Goal: Check status

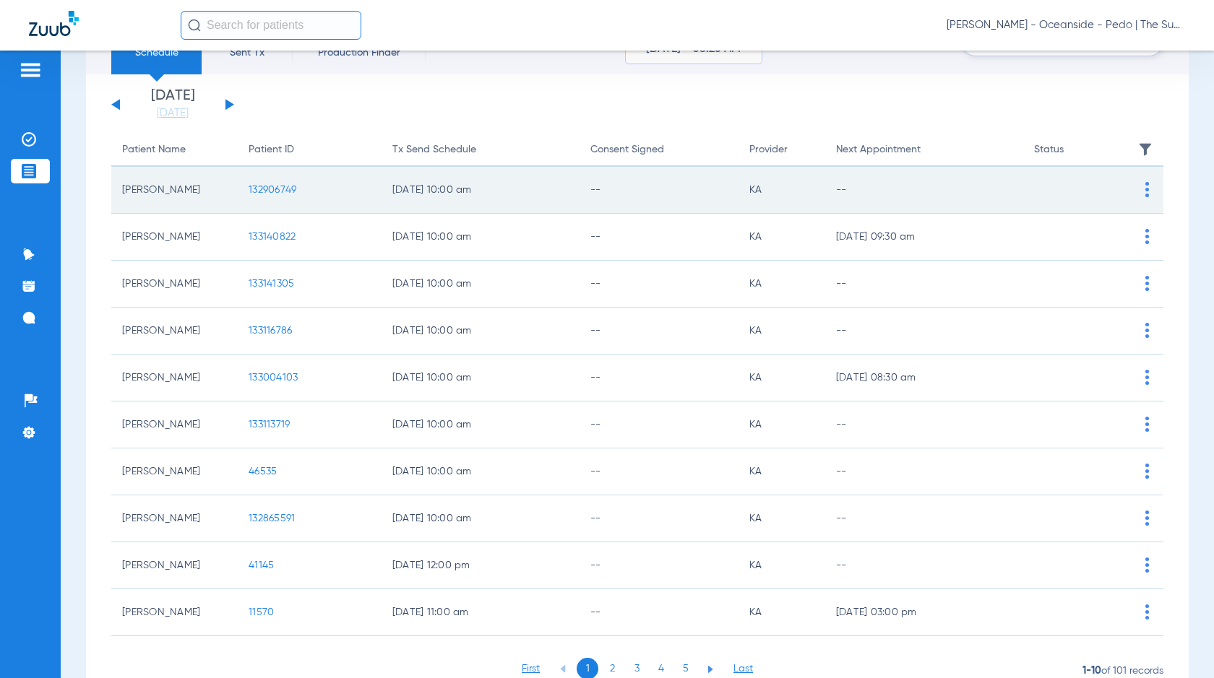
scroll to position [130, 0]
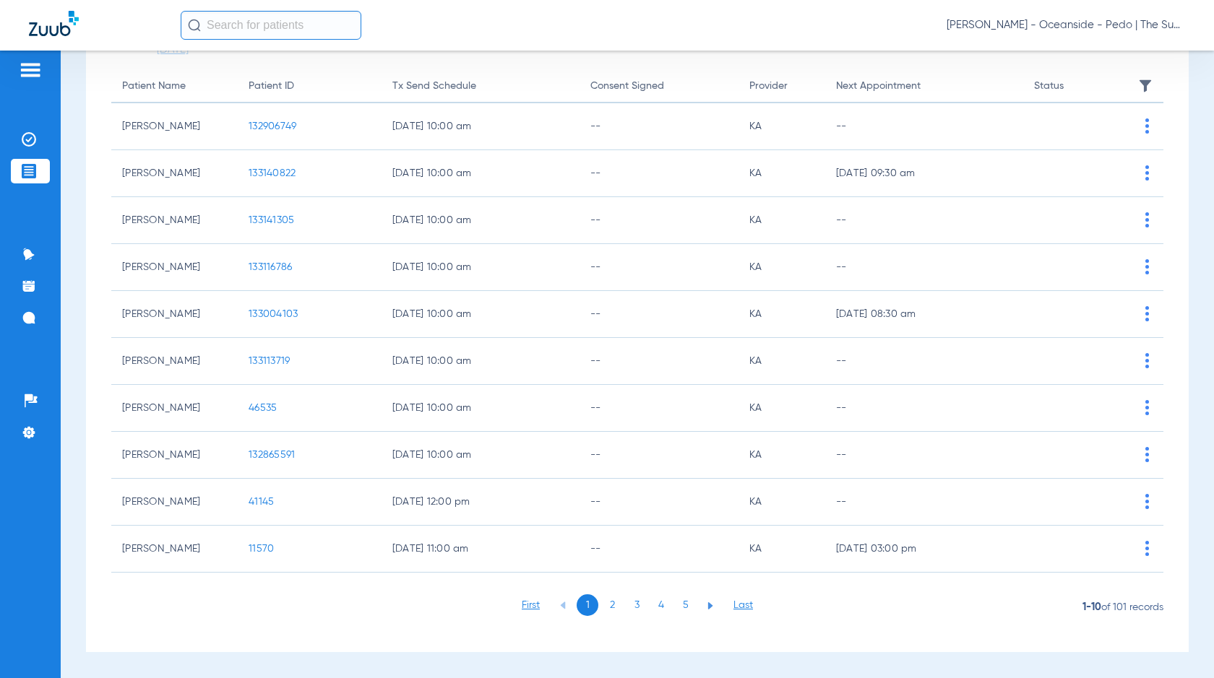
click at [602, 608] on li "2" at bounding box center [612, 606] width 22 height 22
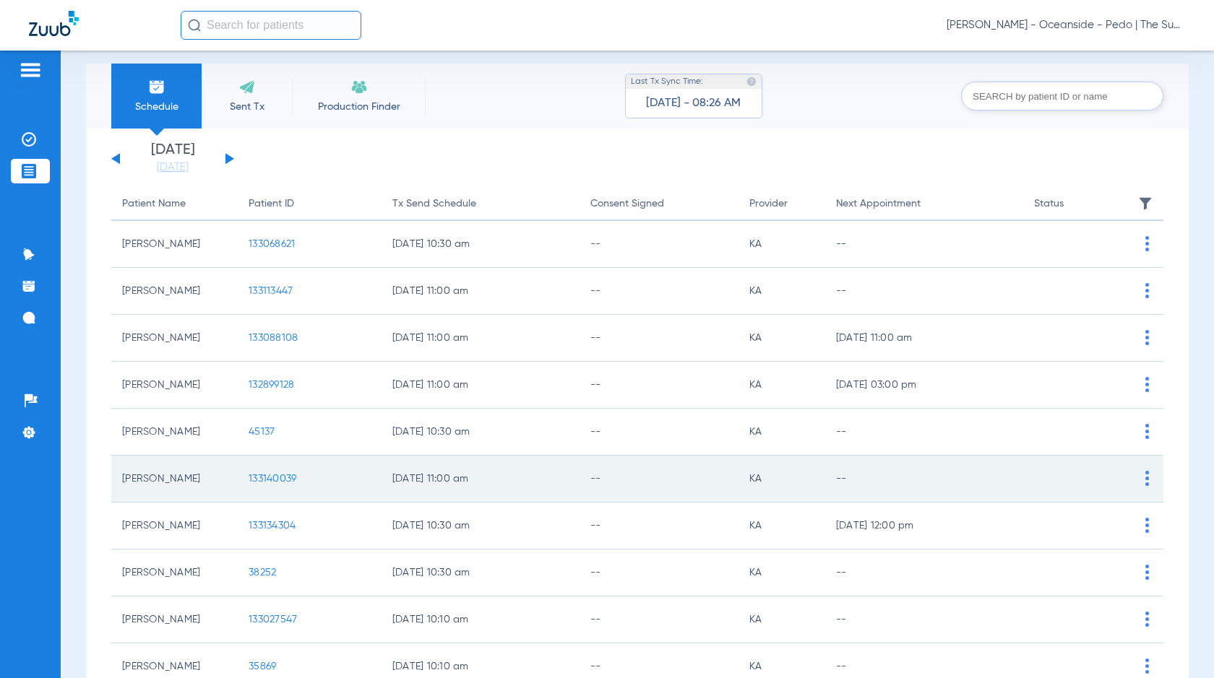
scroll to position [0, 0]
